Goal: Find contact information: Find contact information

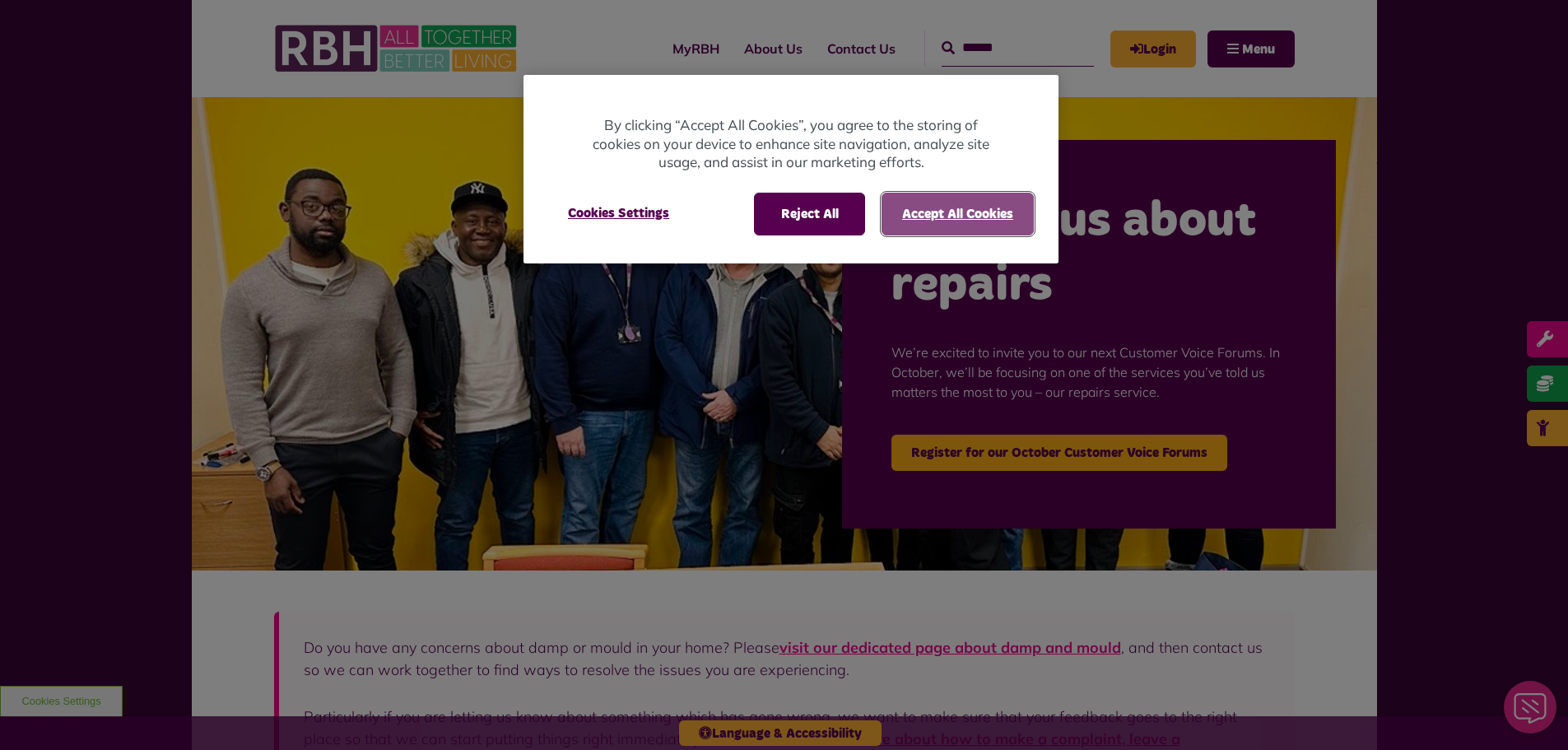
click at [930, 213] on button "Accept All Cookies" at bounding box center [958, 213] width 153 height 42
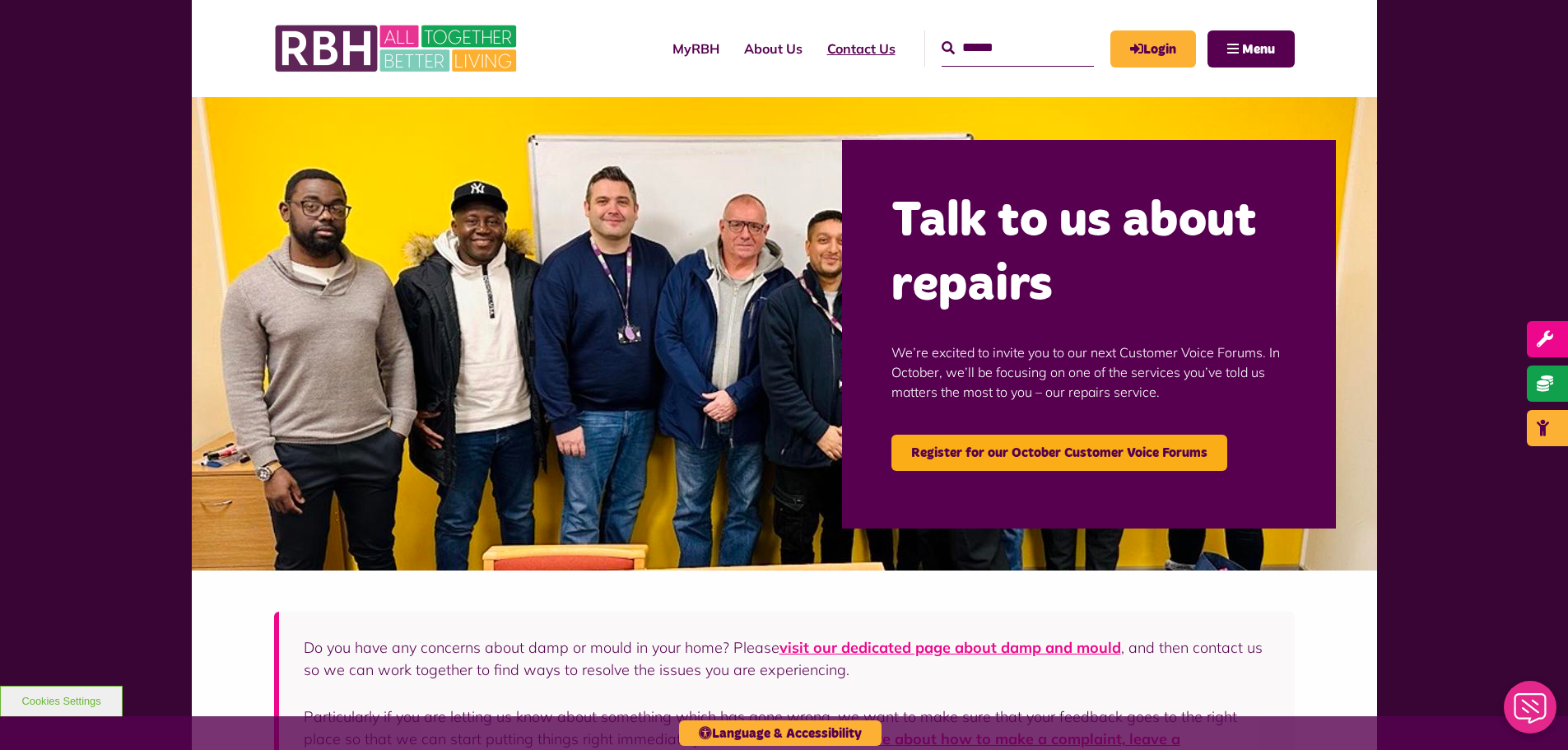
click at [828, 57] on link "Contact Us" at bounding box center [861, 48] width 93 height 44
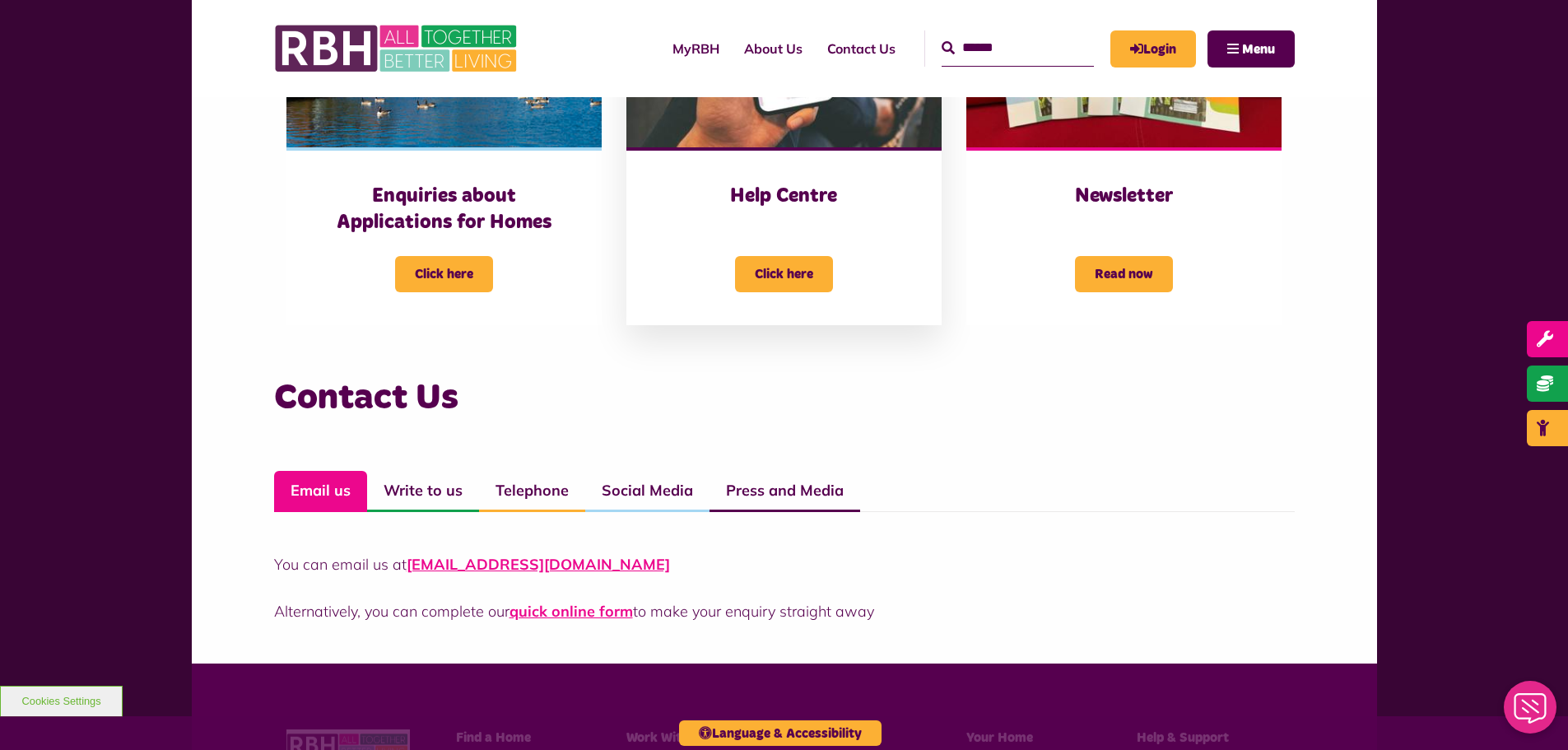
scroll to position [906, 0]
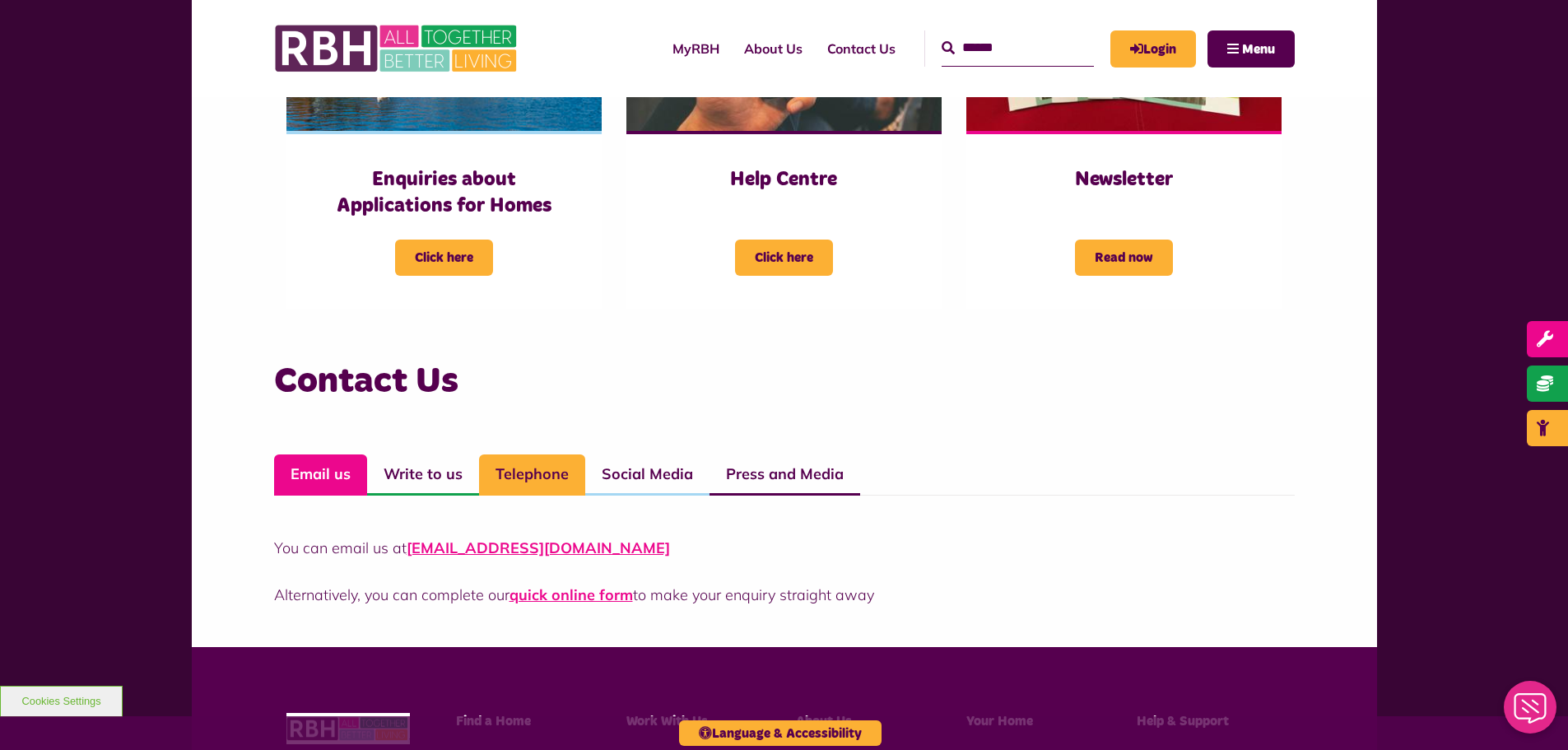
click at [516, 479] on link "Telephone" at bounding box center [532, 474] width 107 height 41
